Goal: Find contact information: Find contact information

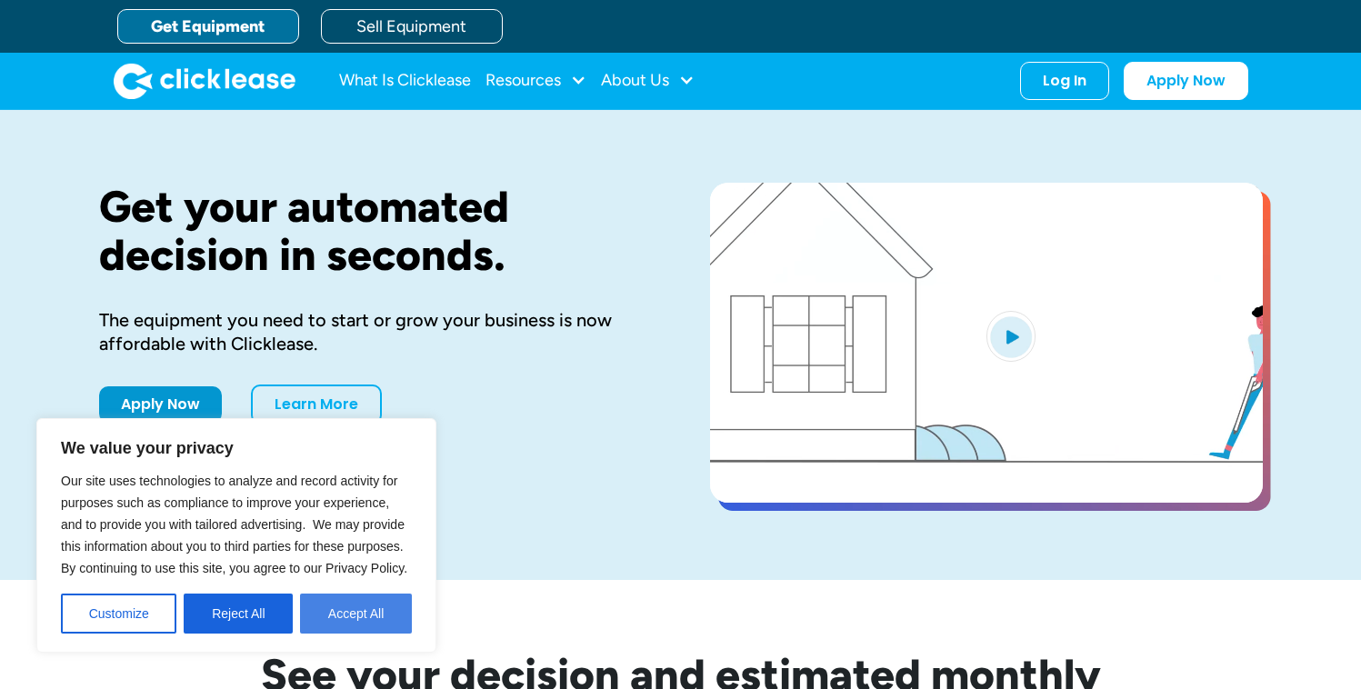
click at [351, 603] on button "Accept All" at bounding box center [356, 614] width 112 height 40
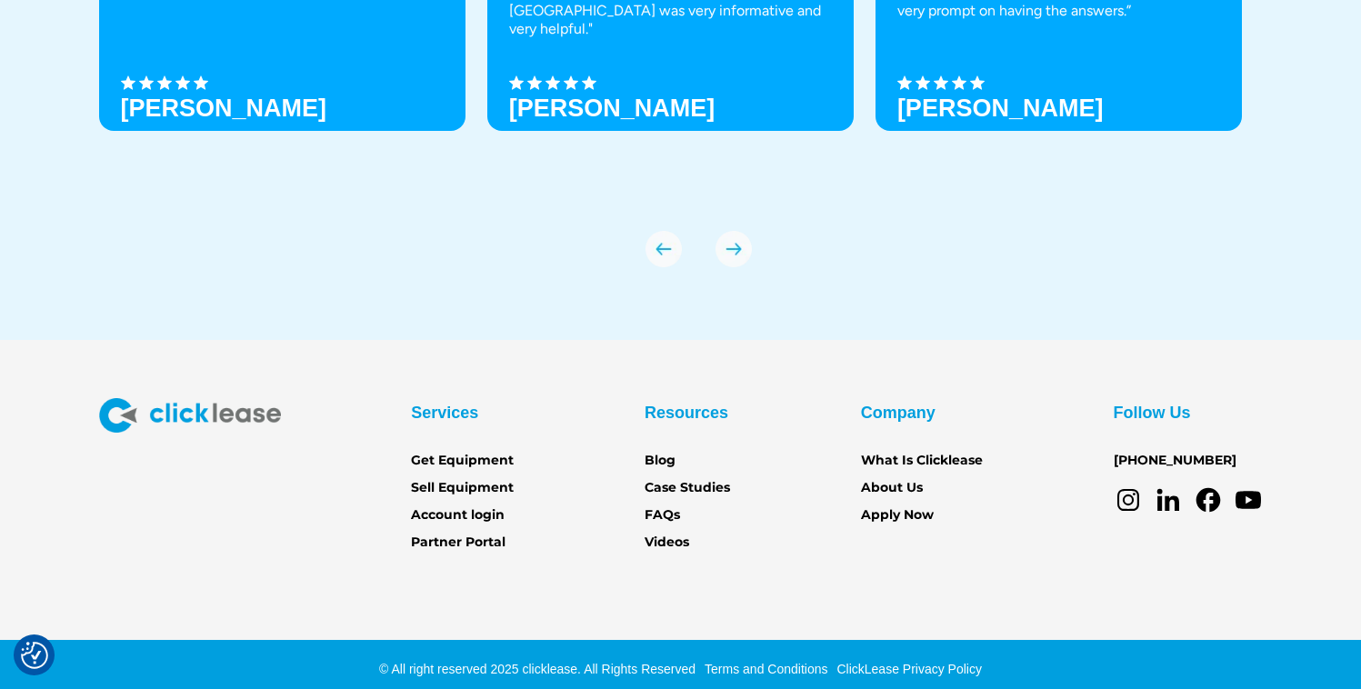
scroll to position [6392, 0]
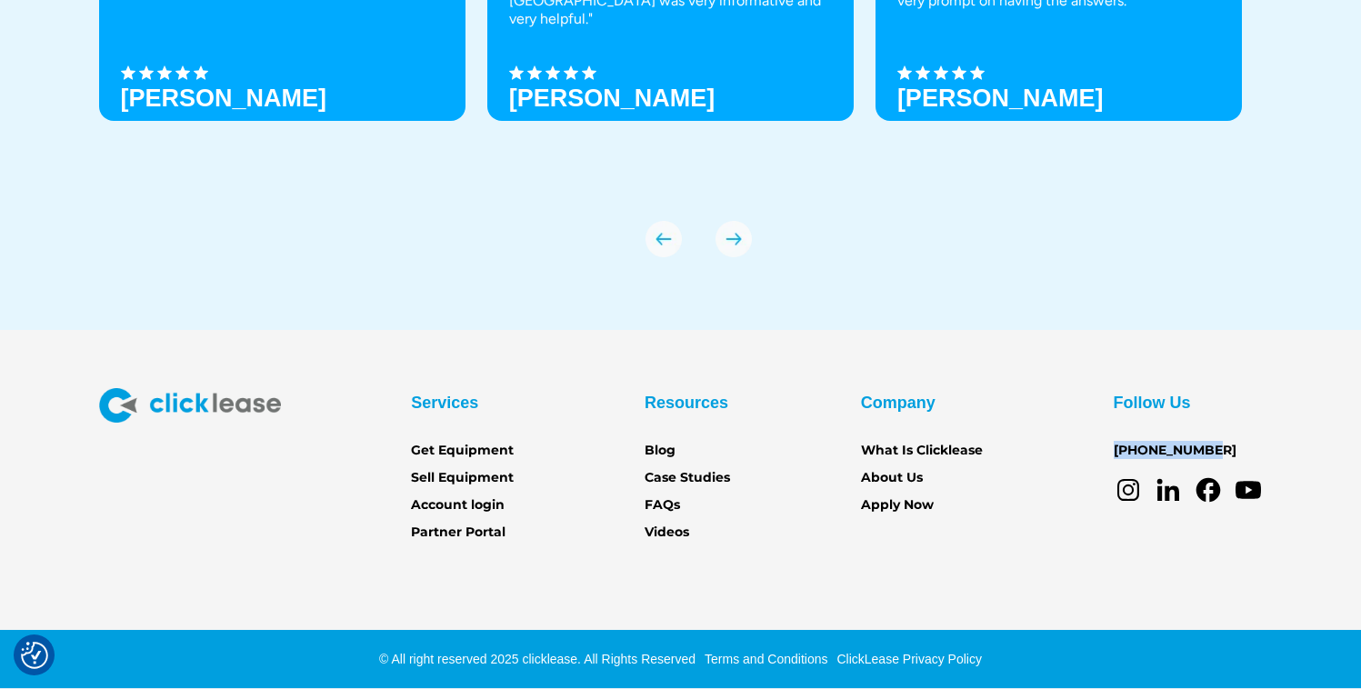
drag, startPoint x: 1210, startPoint y: 448, endPoint x: 1107, endPoint y: 446, distance: 103.7
click at [1107, 446] on div "Services Get Equipment Sell Equipment Account login Partner Portal Resources Bl…" at bounding box center [681, 465] width 1164 height 155
copy link "[PHONE_NUMBER]"
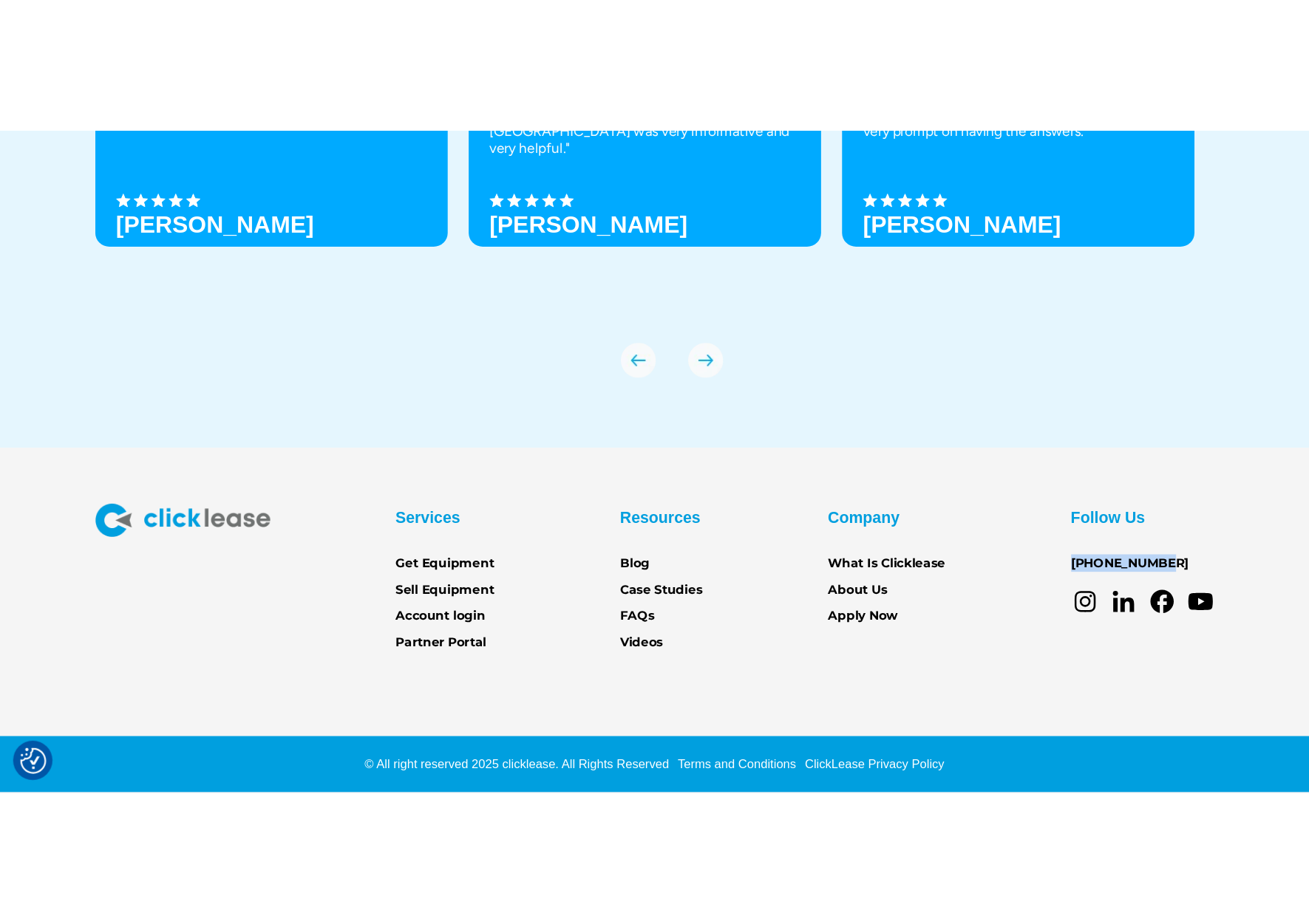
scroll to position [4885, 0]
